Goal: Check status: Check status

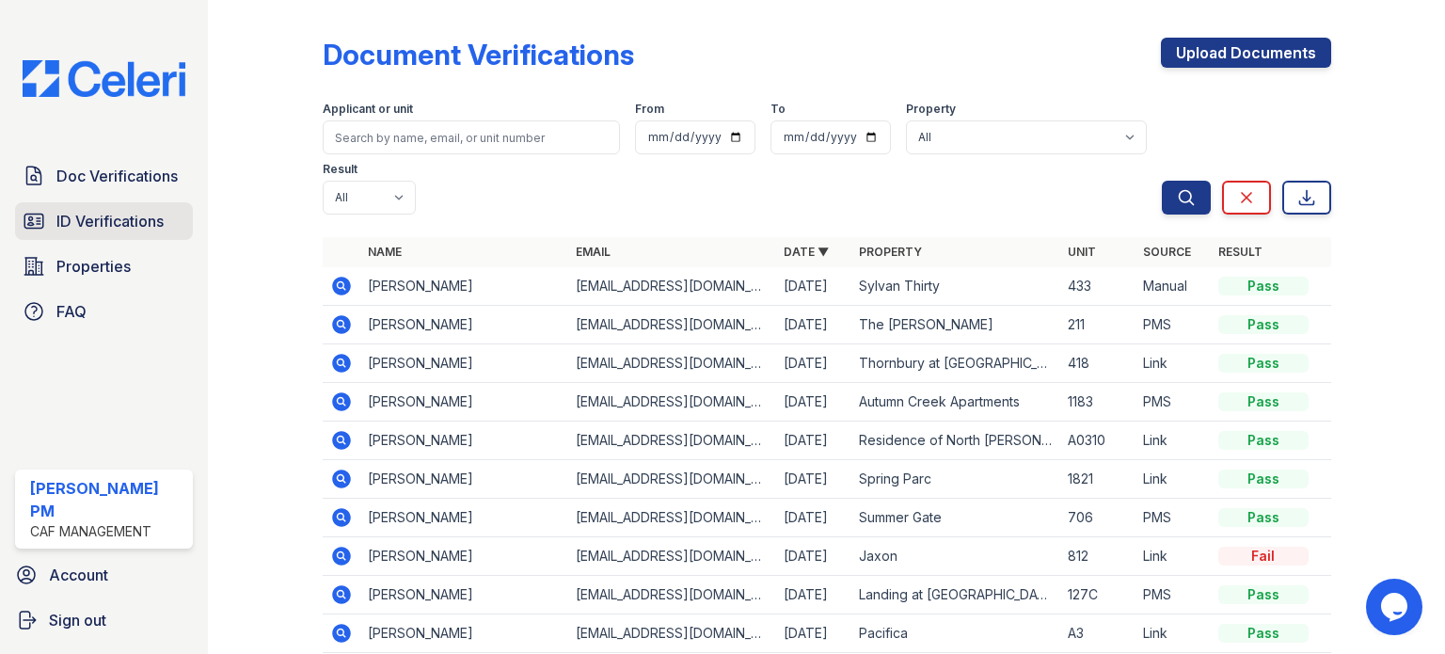
click at [79, 220] on span "ID Verifications" at bounding box center [109, 221] width 107 height 23
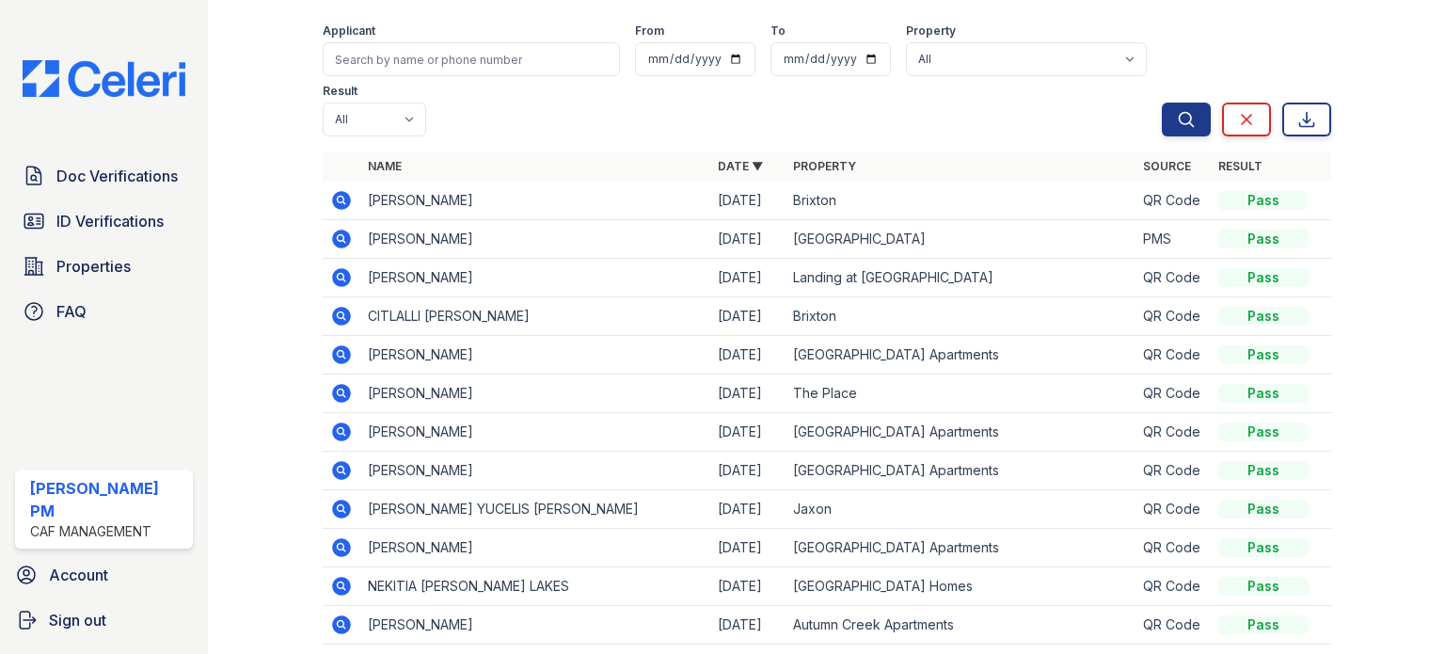
scroll to position [77, 0]
click at [460, 64] on input "search" at bounding box center [471, 60] width 297 height 34
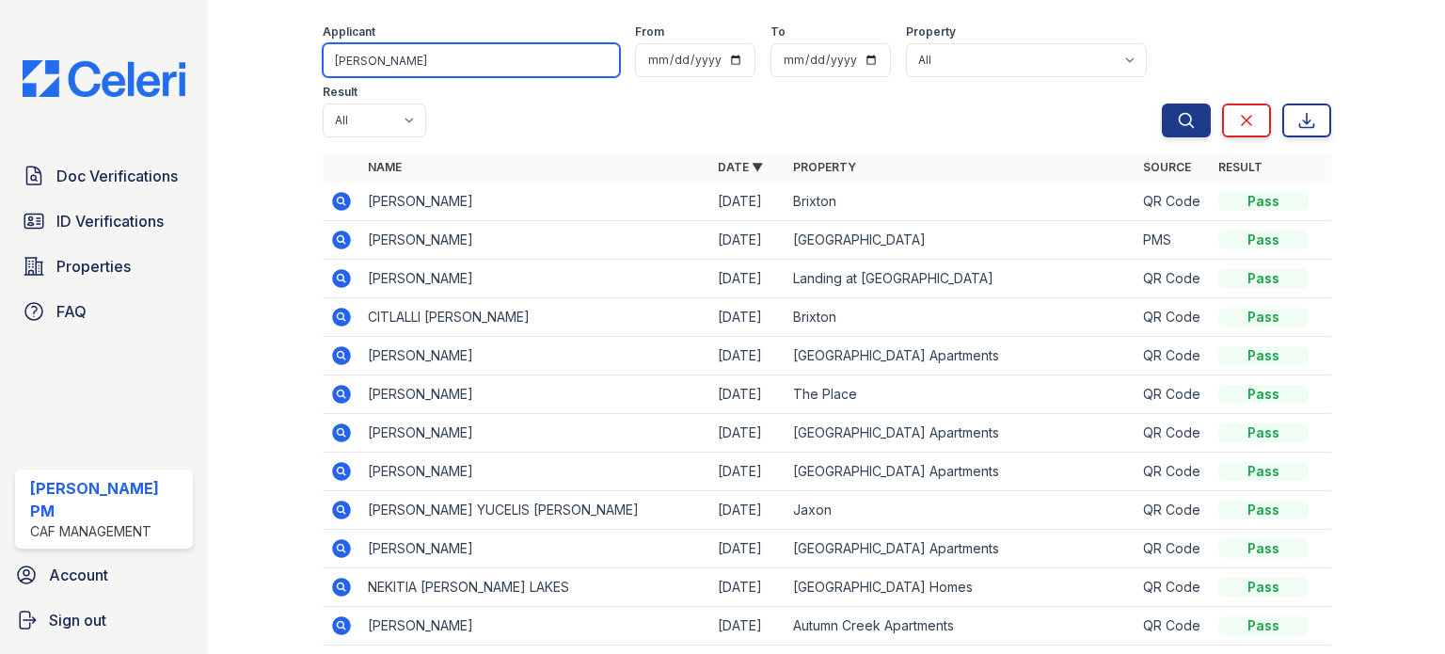
type input "[PERSON_NAME]"
click at [1162, 103] on button "Search" at bounding box center [1186, 120] width 49 height 34
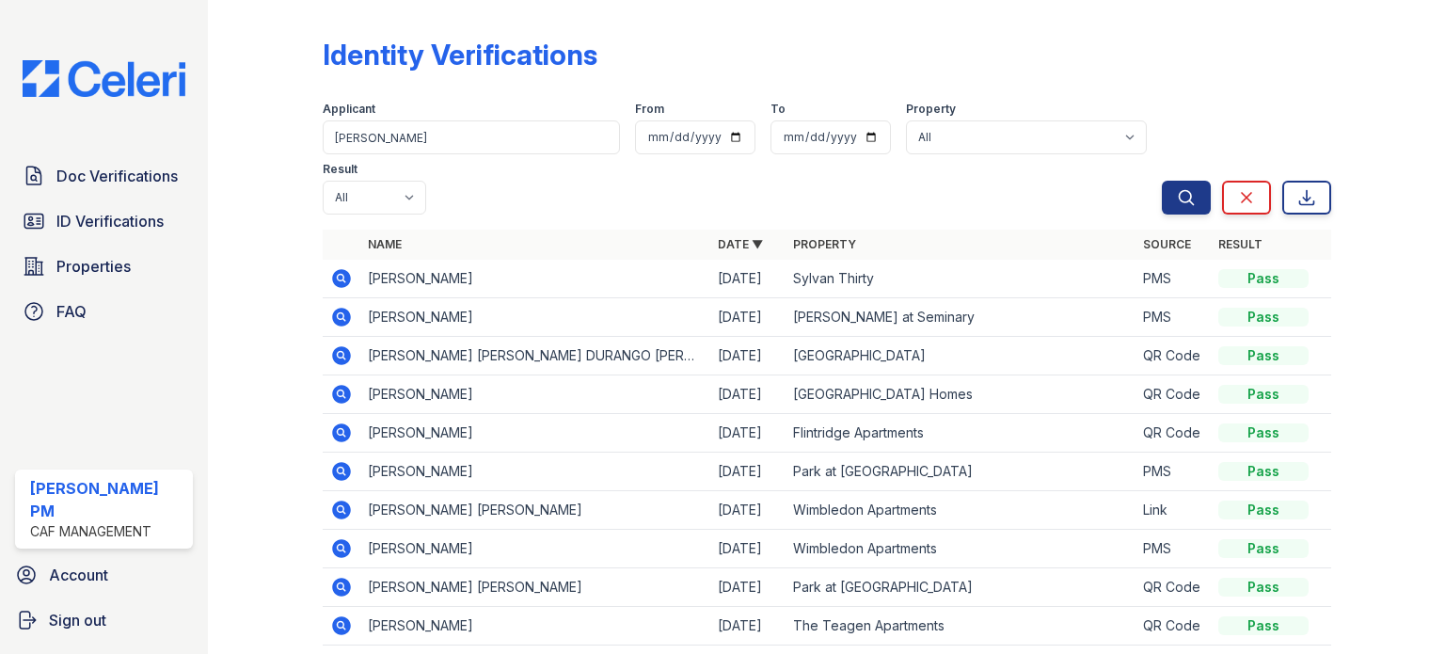
click at [341, 280] on icon at bounding box center [341, 278] width 23 height 23
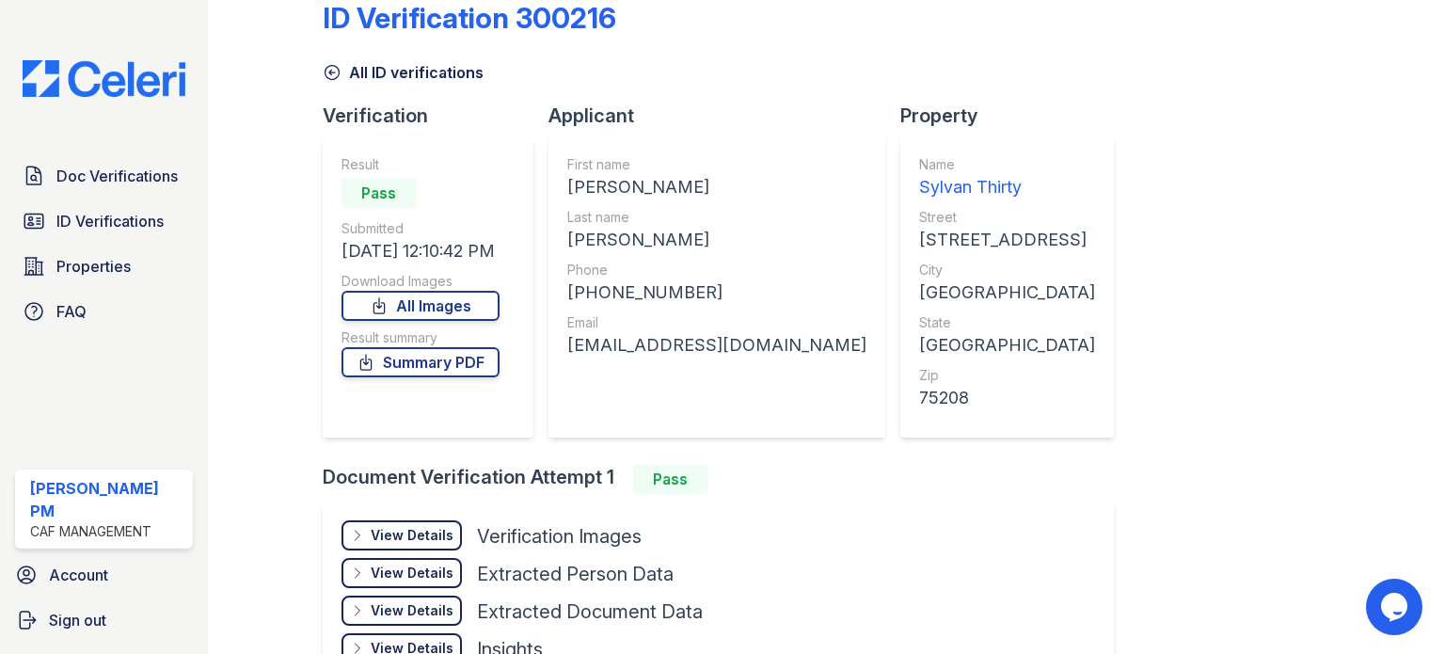
scroll to position [94, 0]
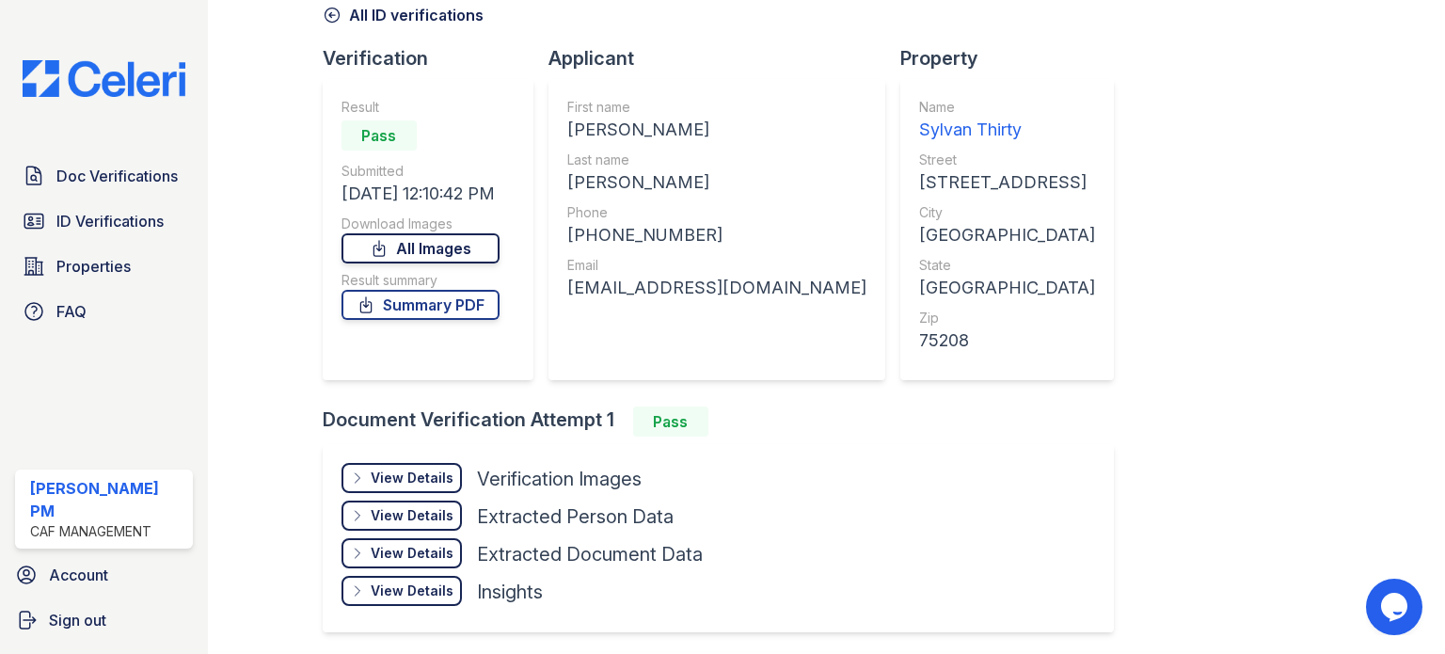
click at [421, 239] on link "All Images" at bounding box center [420, 248] width 158 height 30
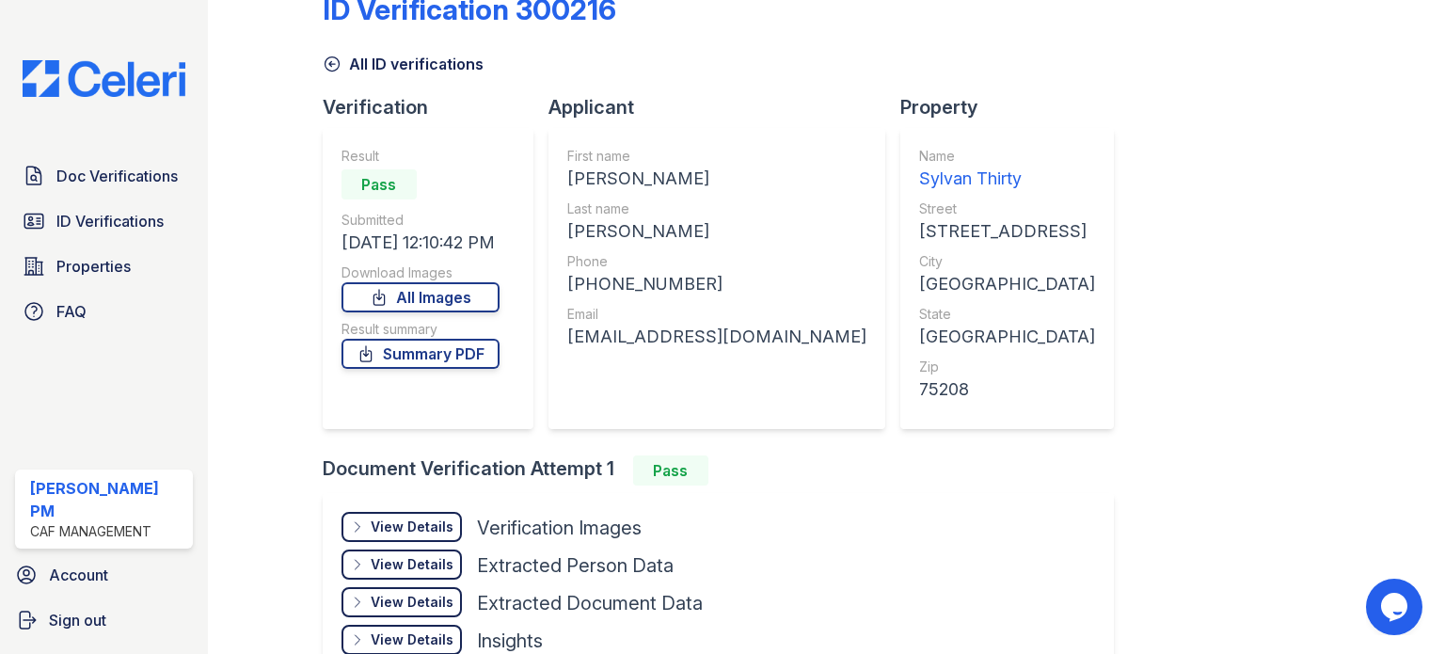
scroll to position [0, 0]
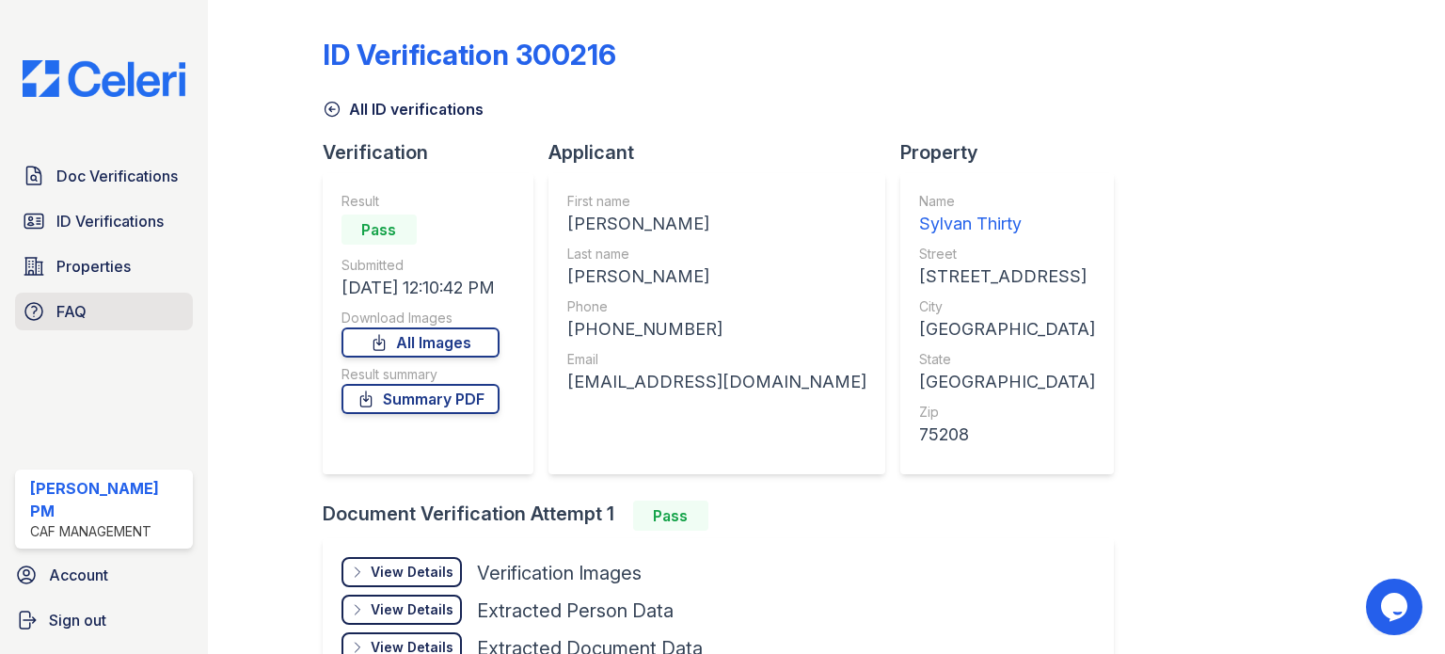
click at [82, 317] on span "FAQ" at bounding box center [71, 311] width 30 height 23
